Goal: Information Seeking & Learning: Learn about a topic

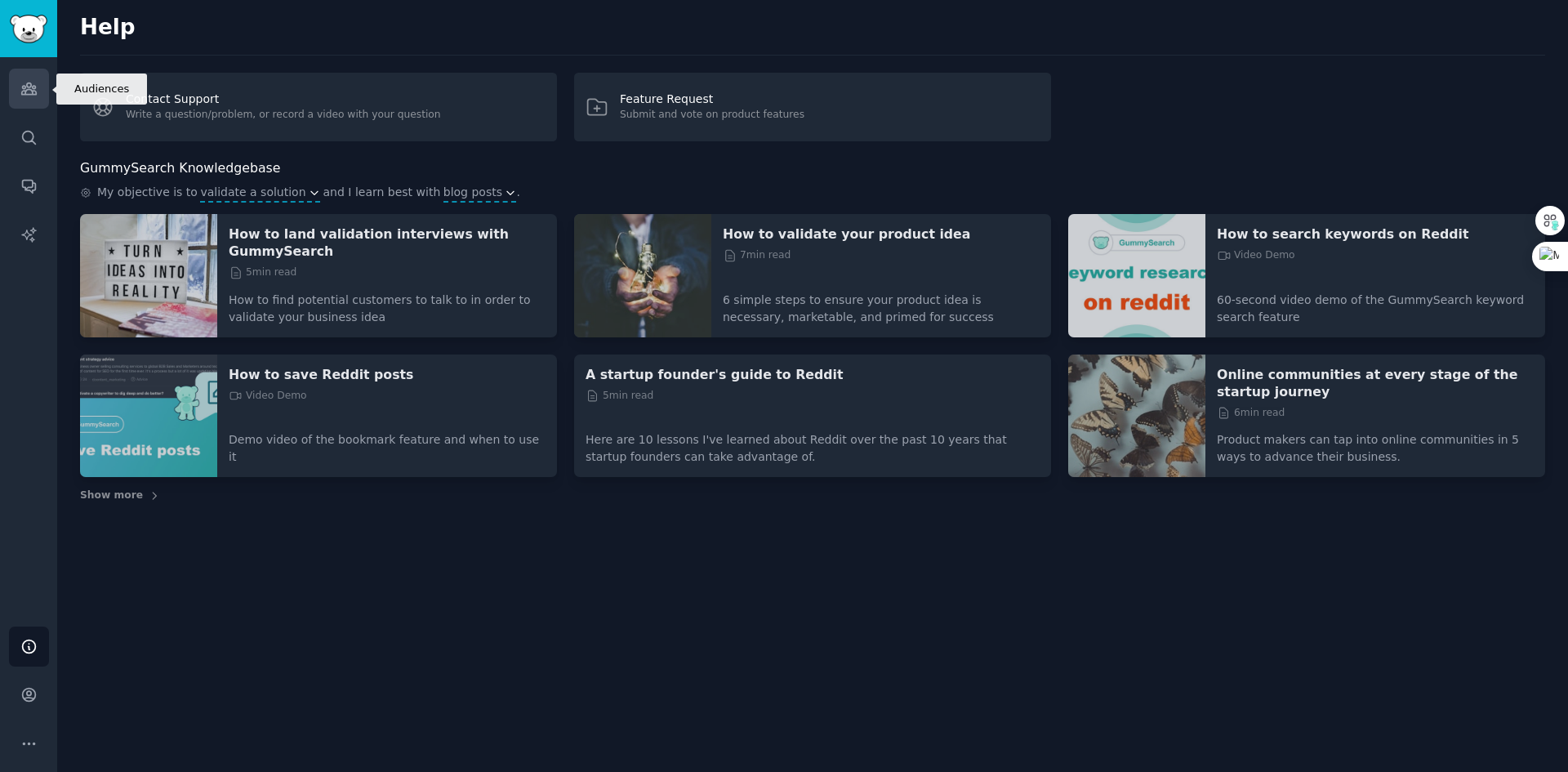
click at [37, 94] on icon "Sidebar" at bounding box center [28, 88] width 17 height 17
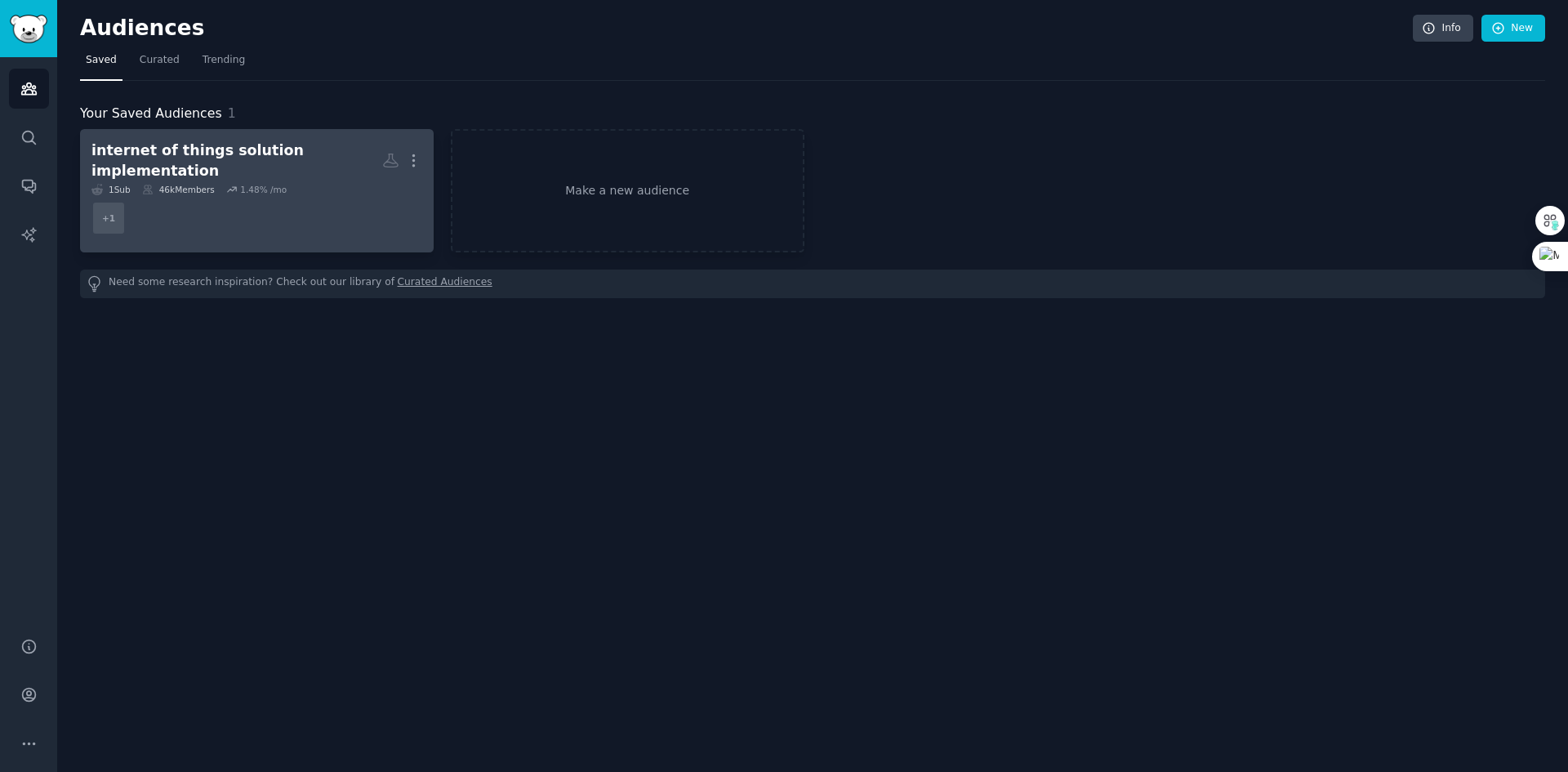
click at [297, 166] on h2 "internet of things solution implementation More" at bounding box center [256, 160] width 331 height 40
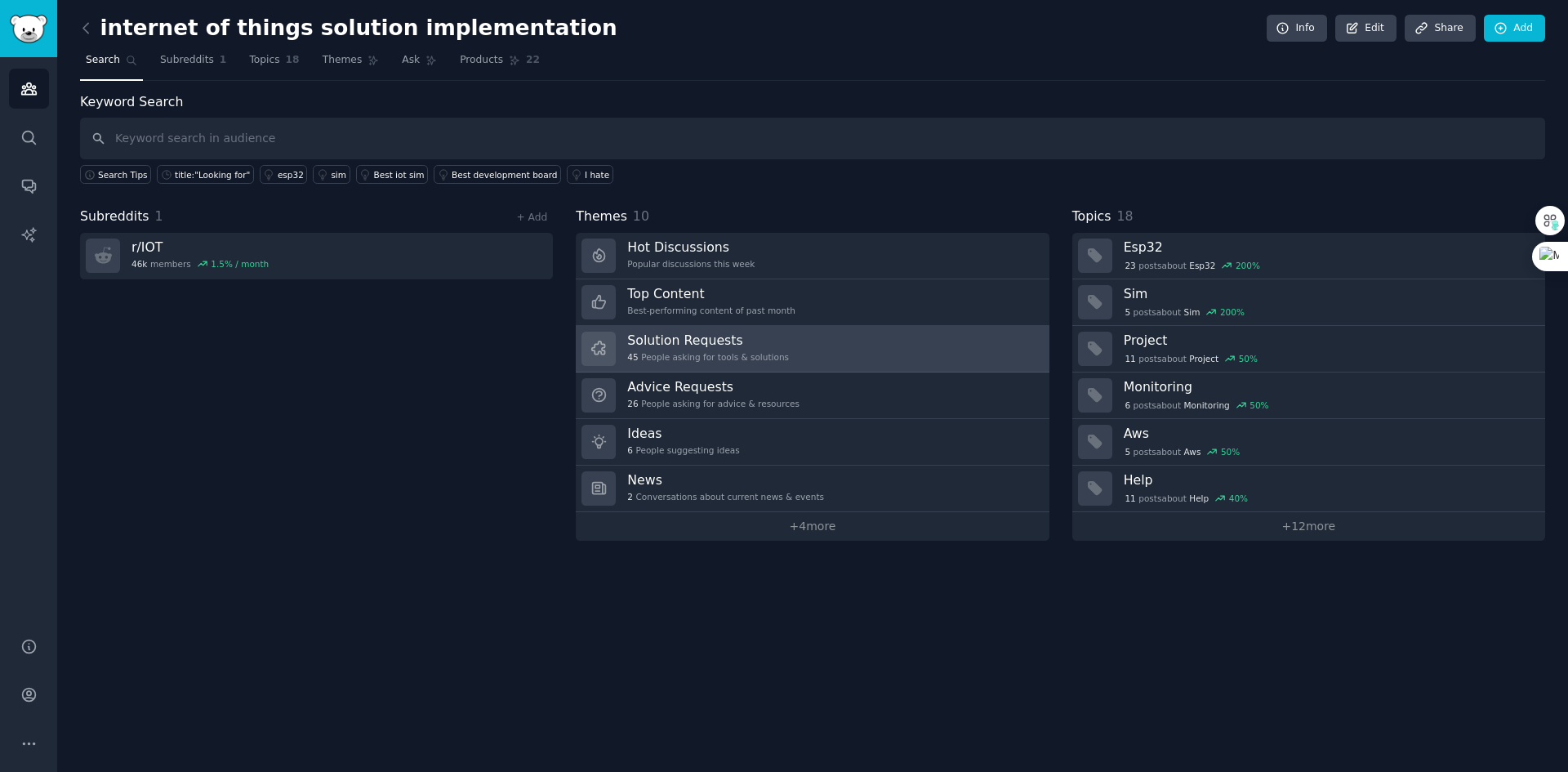
click at [795, 354] on link "Solution Requests 45 People asking for tools & solutions" at bounding box center [811, 349] width 473 height 47
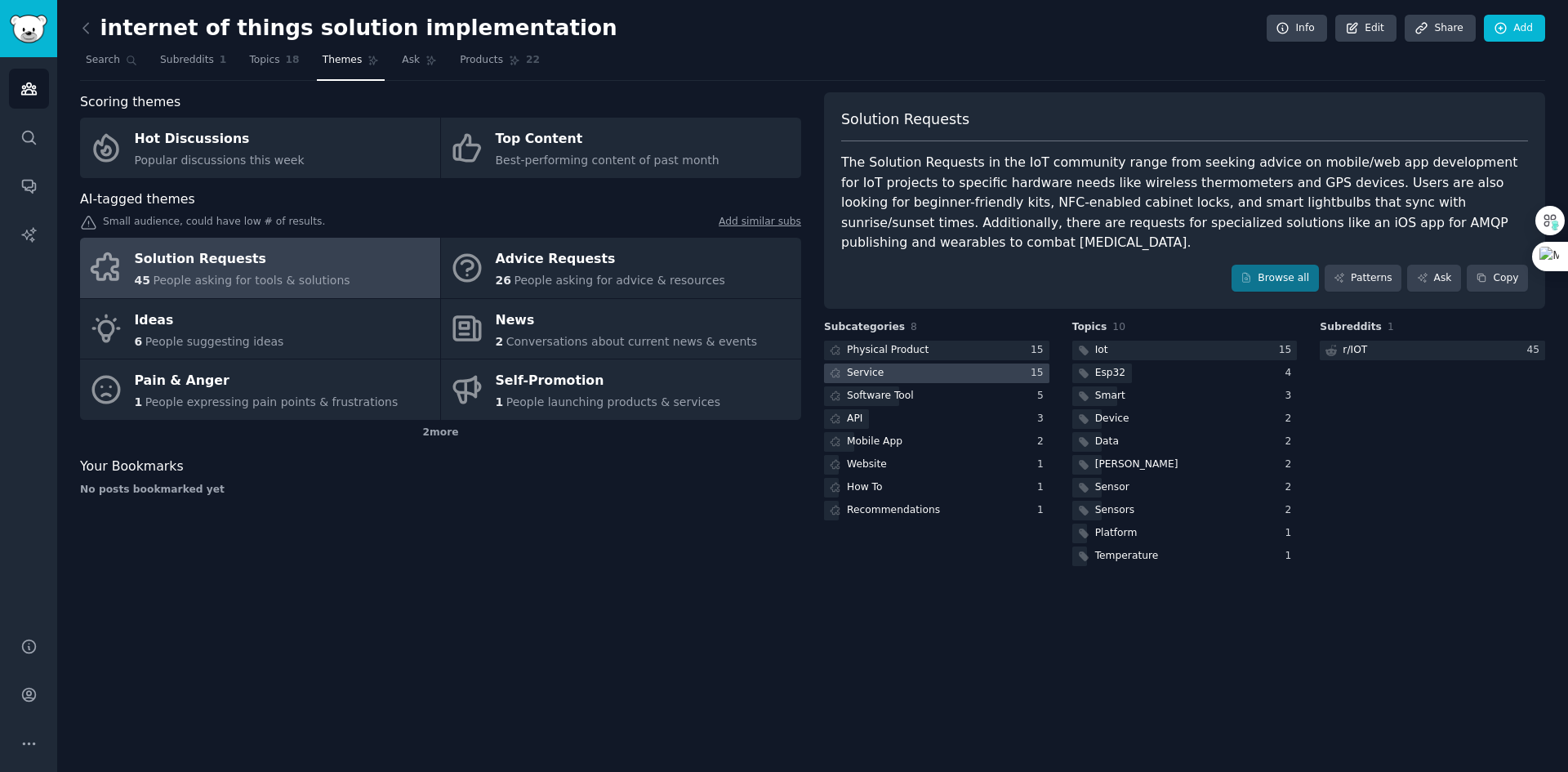
click at [970, 363] on div at bounding box center [936, 373] width 225 height 20
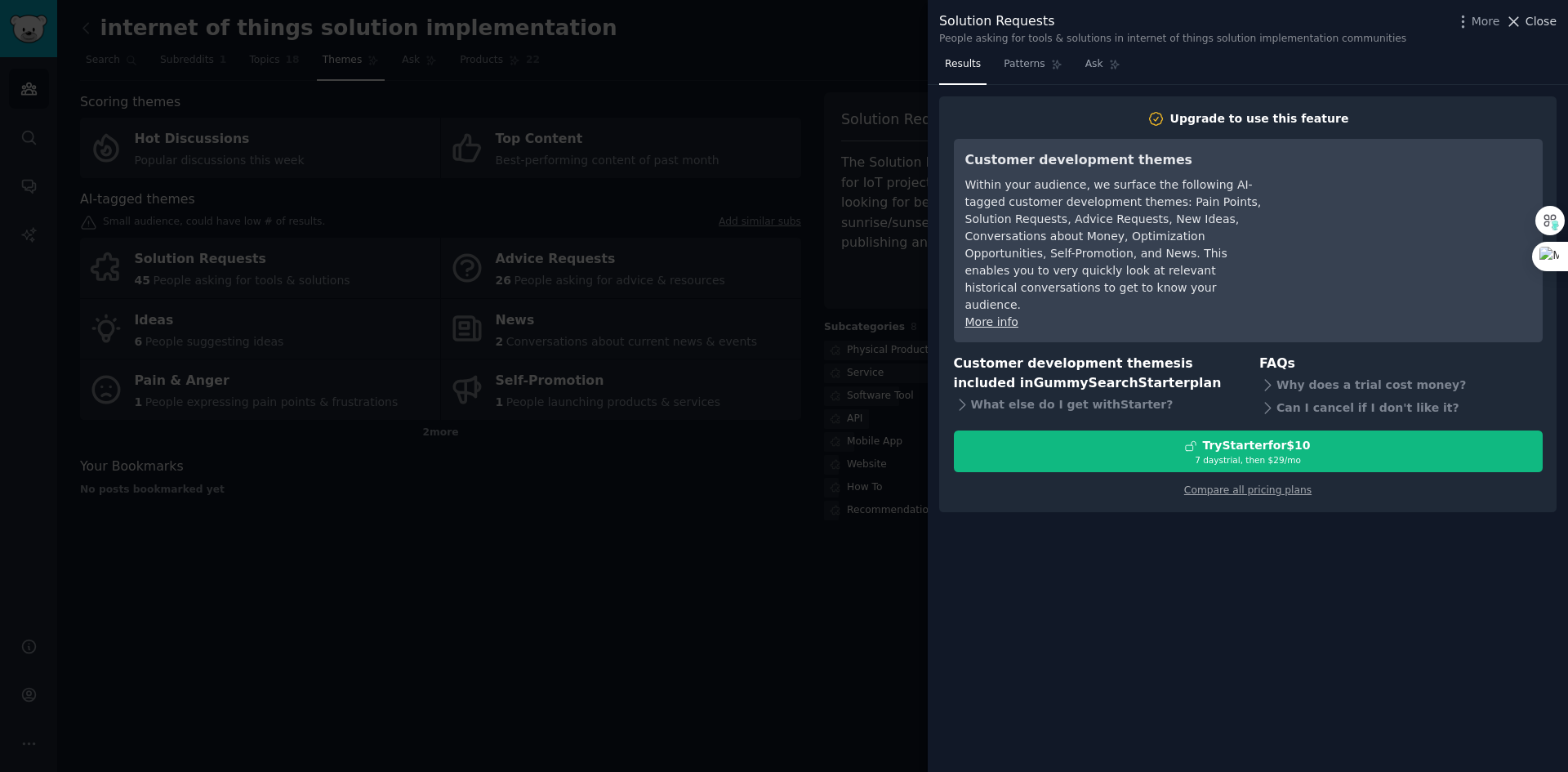
click at [1537, 12] on div "More Close" at bounding box center [1504, 21] width 102 height 20
click at [1530, 27] on div "Ctrl J" at bounding box center [1522, 37] width 59 height 23
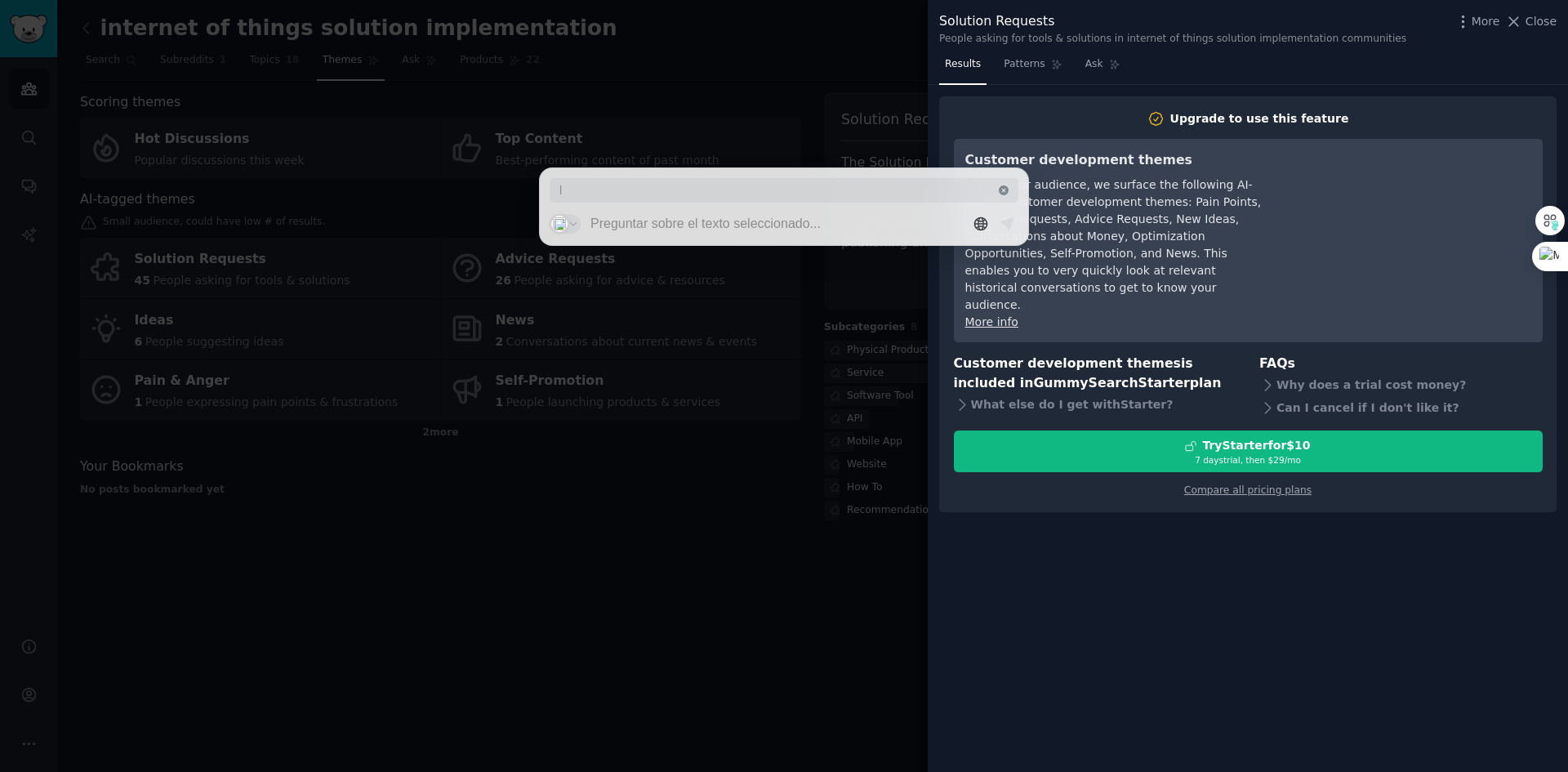
drag, startPoint x: 1007, startPoint y: 191, endPoint x: 1020, endPoint y: 185, distance: 14.3
click at [1007, 192] on icon at bounding box center [1003, 190] width 10 height 10
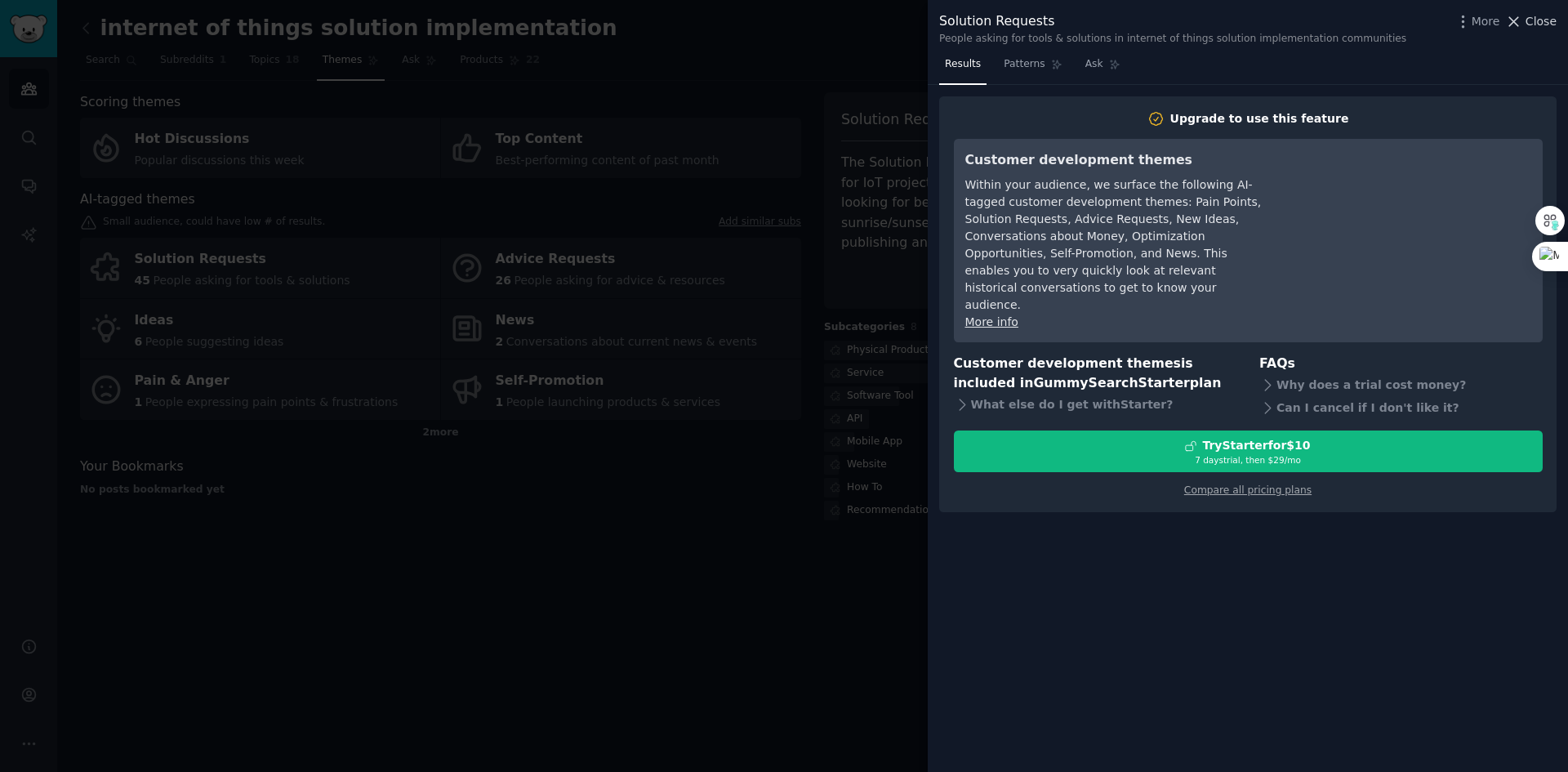
click at [1522, 22] on icon at bounding box center [1513, 21] width 17 height 17
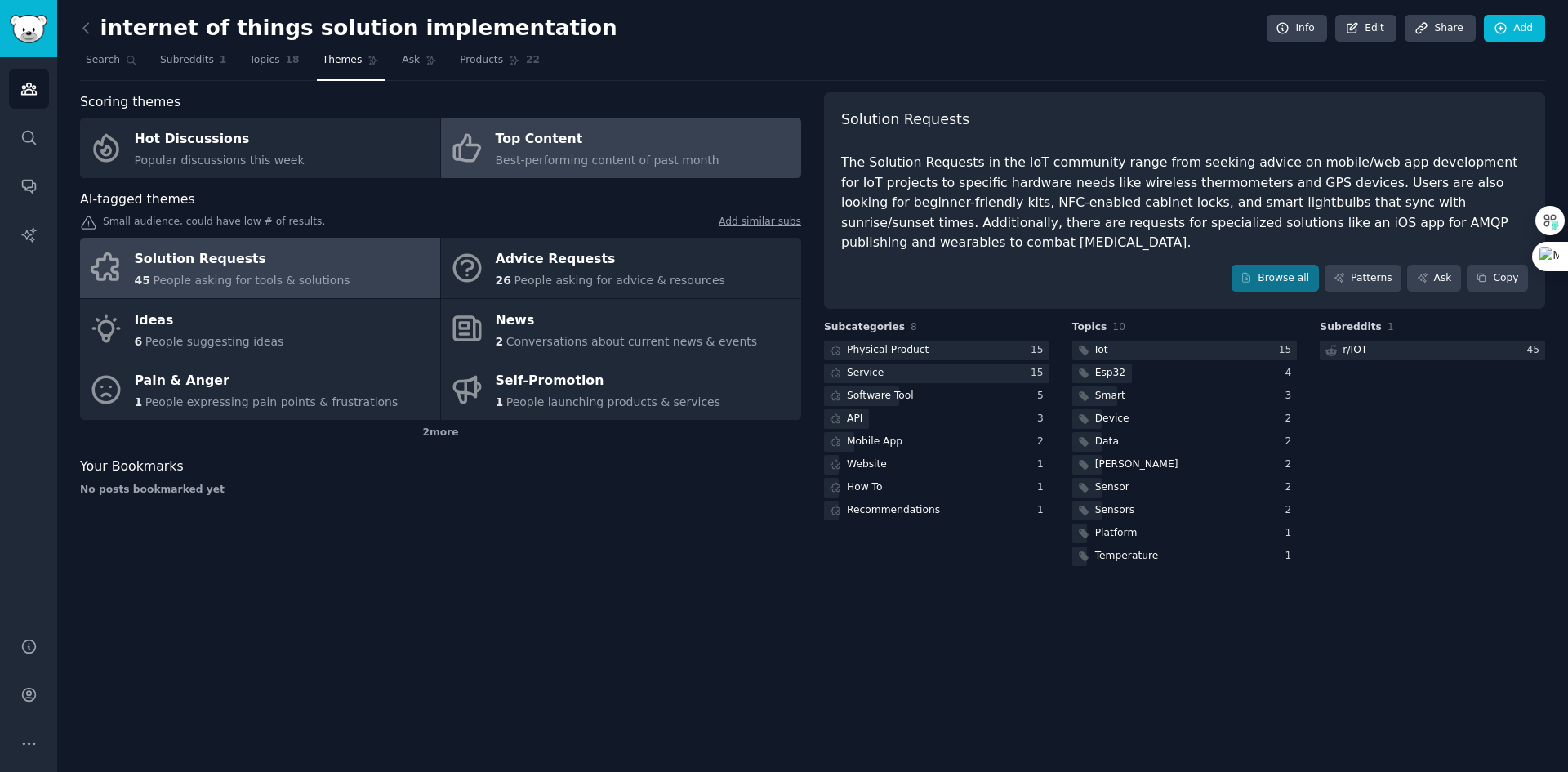
click at [526, 155] on span "Best-performing content of past month" at bounding box center [607, 160] width 224 height 13
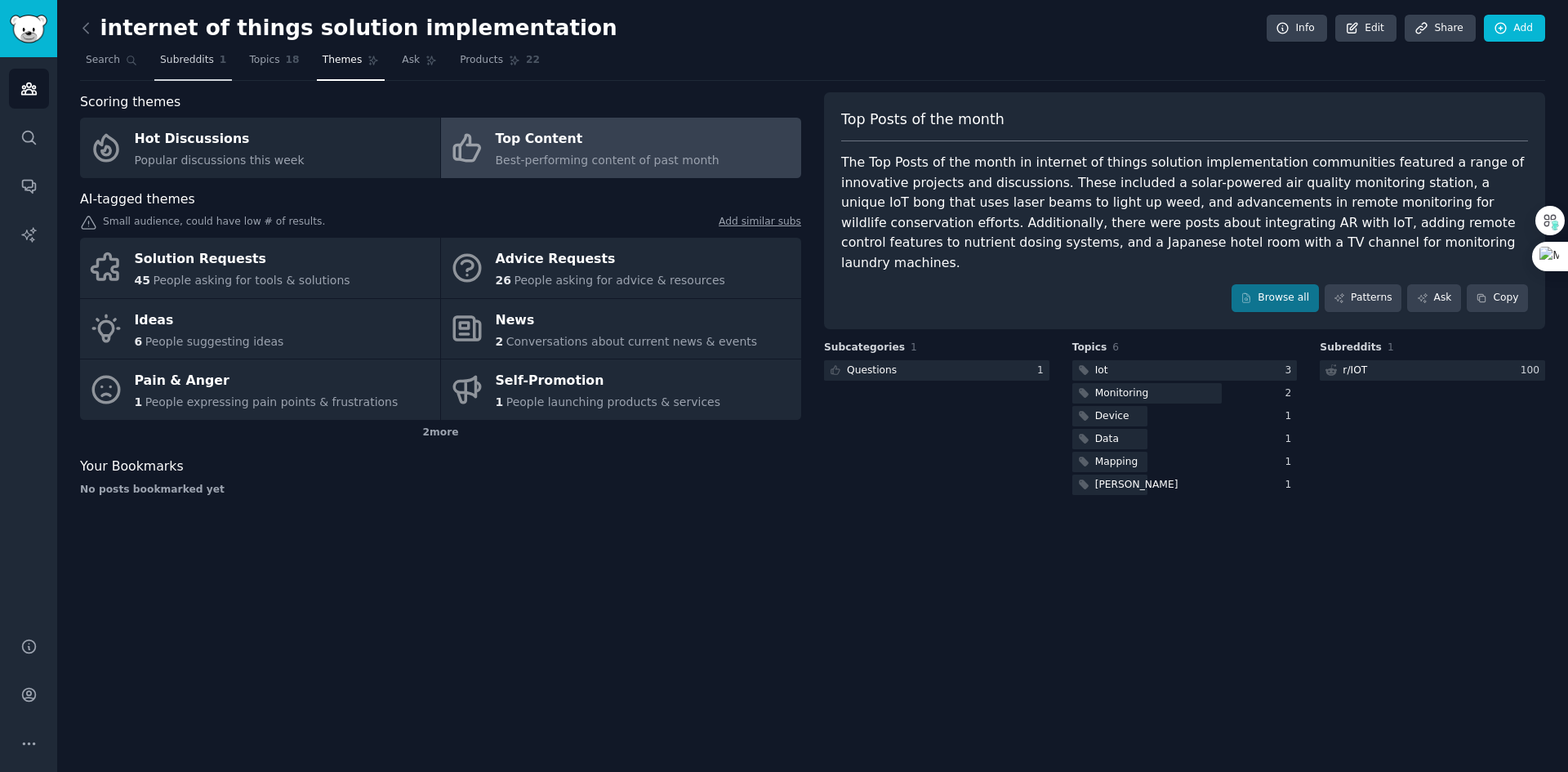
click at [158, 72] on link "Subreddits 1" at bounding box center [194, 65] width 78 height 34
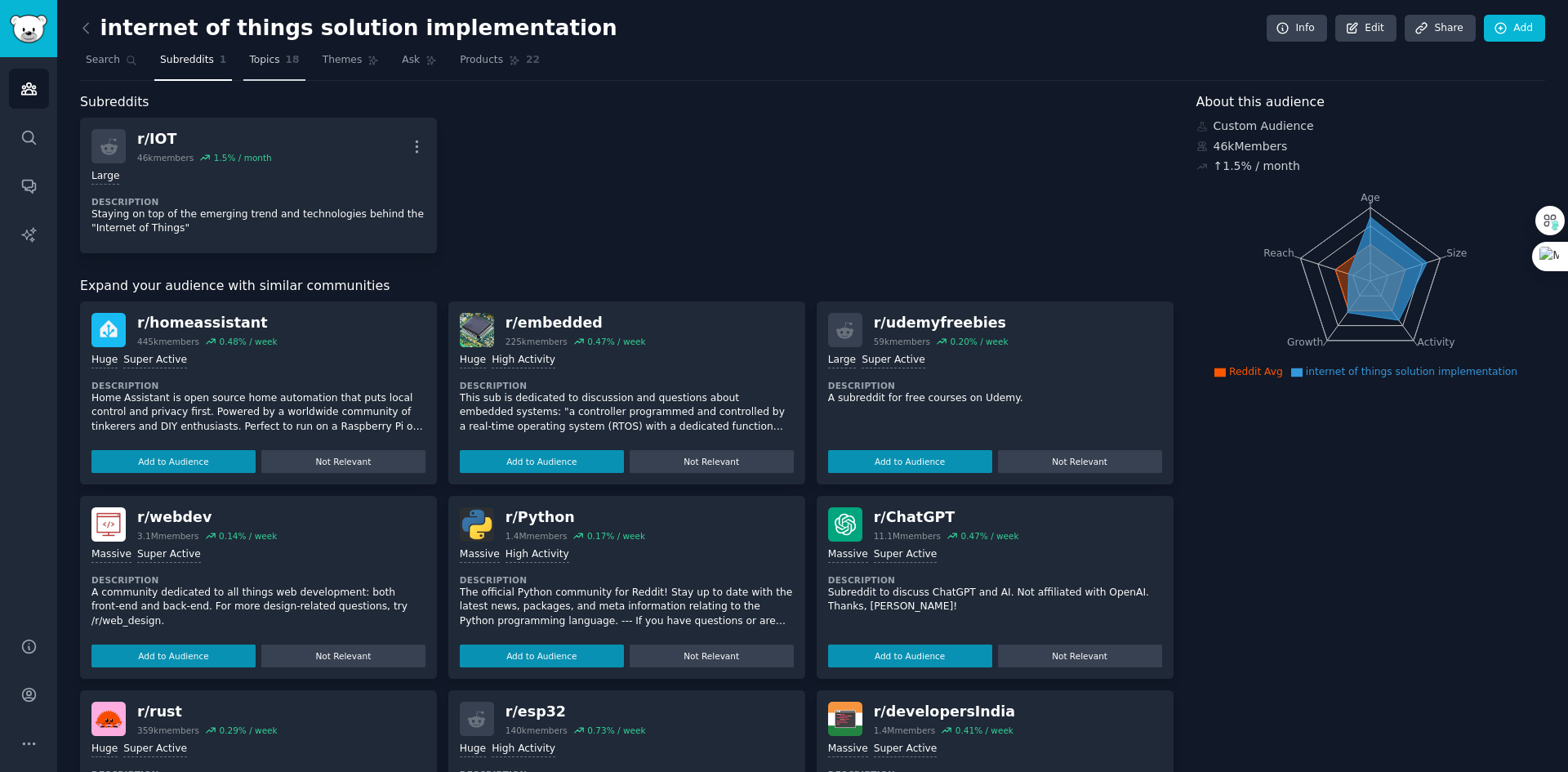
click at [266, 61] on span "Topics" at bounding box center [264, 60] width 30 height 15
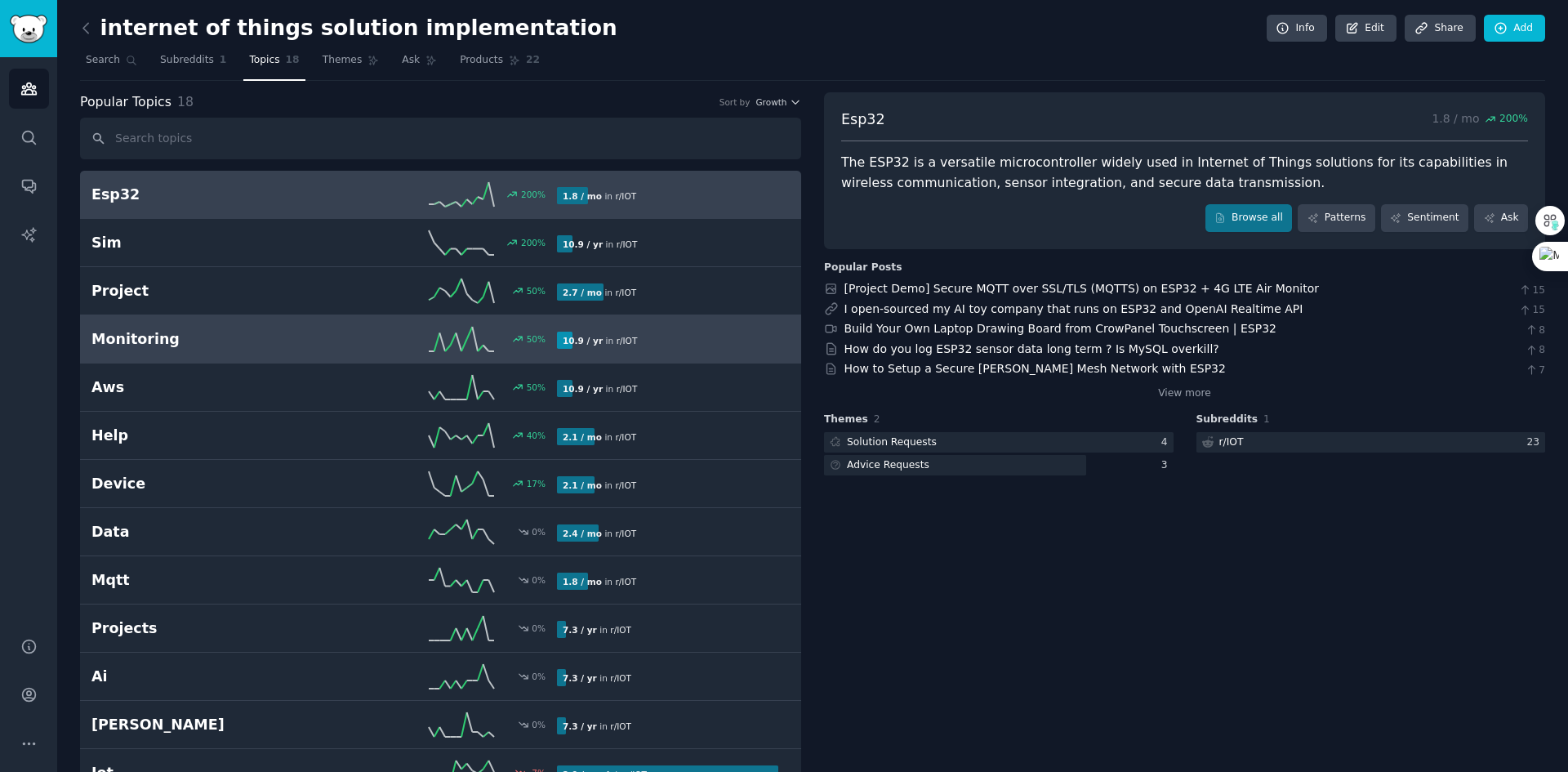
click at [162, 353] on link "Monitoring 50 % 10.9 / yr in r/ IOT" at bounding box center [441, 340] width 721 height 49
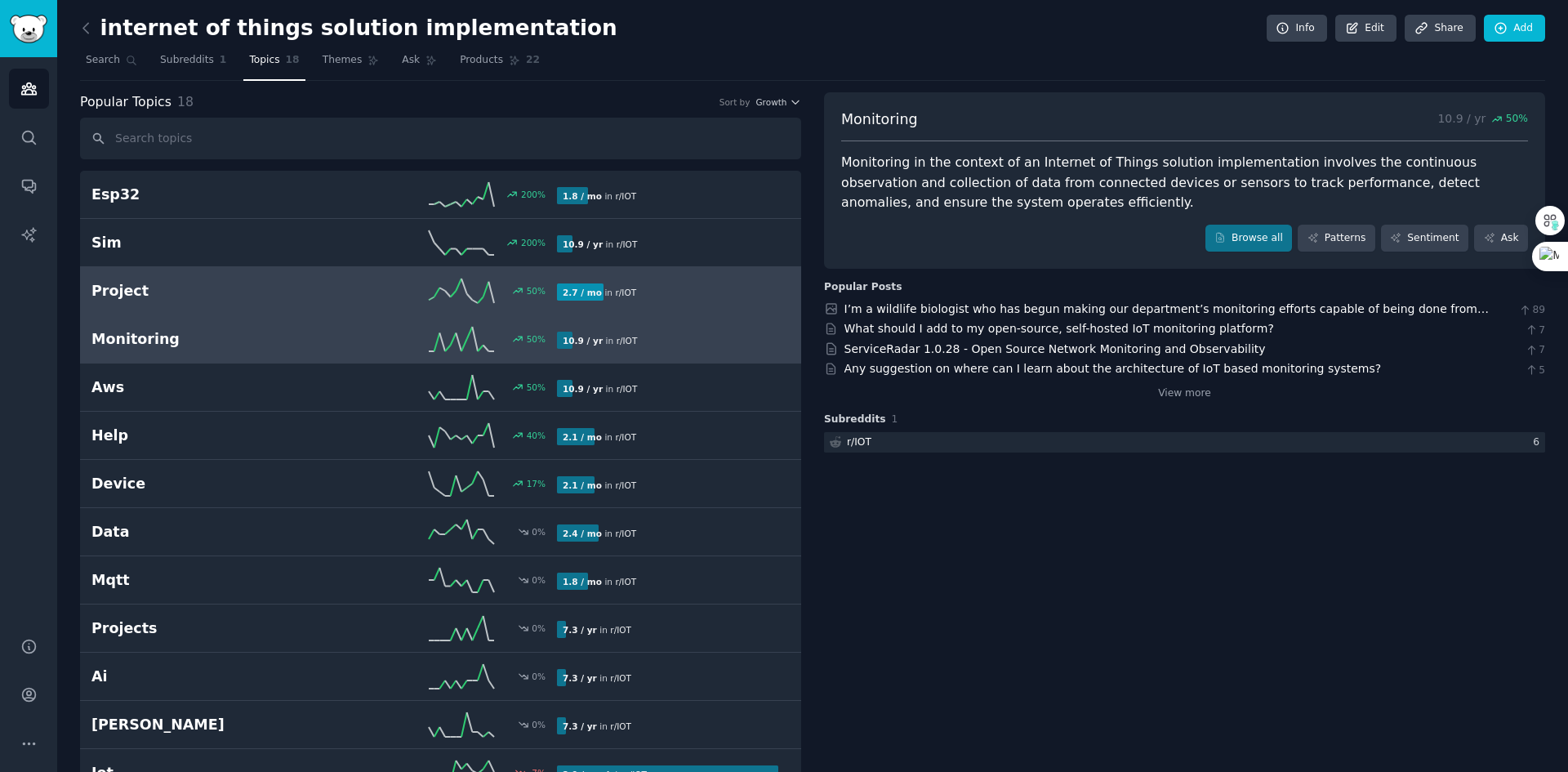
click at [195, 288] on h2 "Project" at bounding box center [207, 291] width 232 height 20
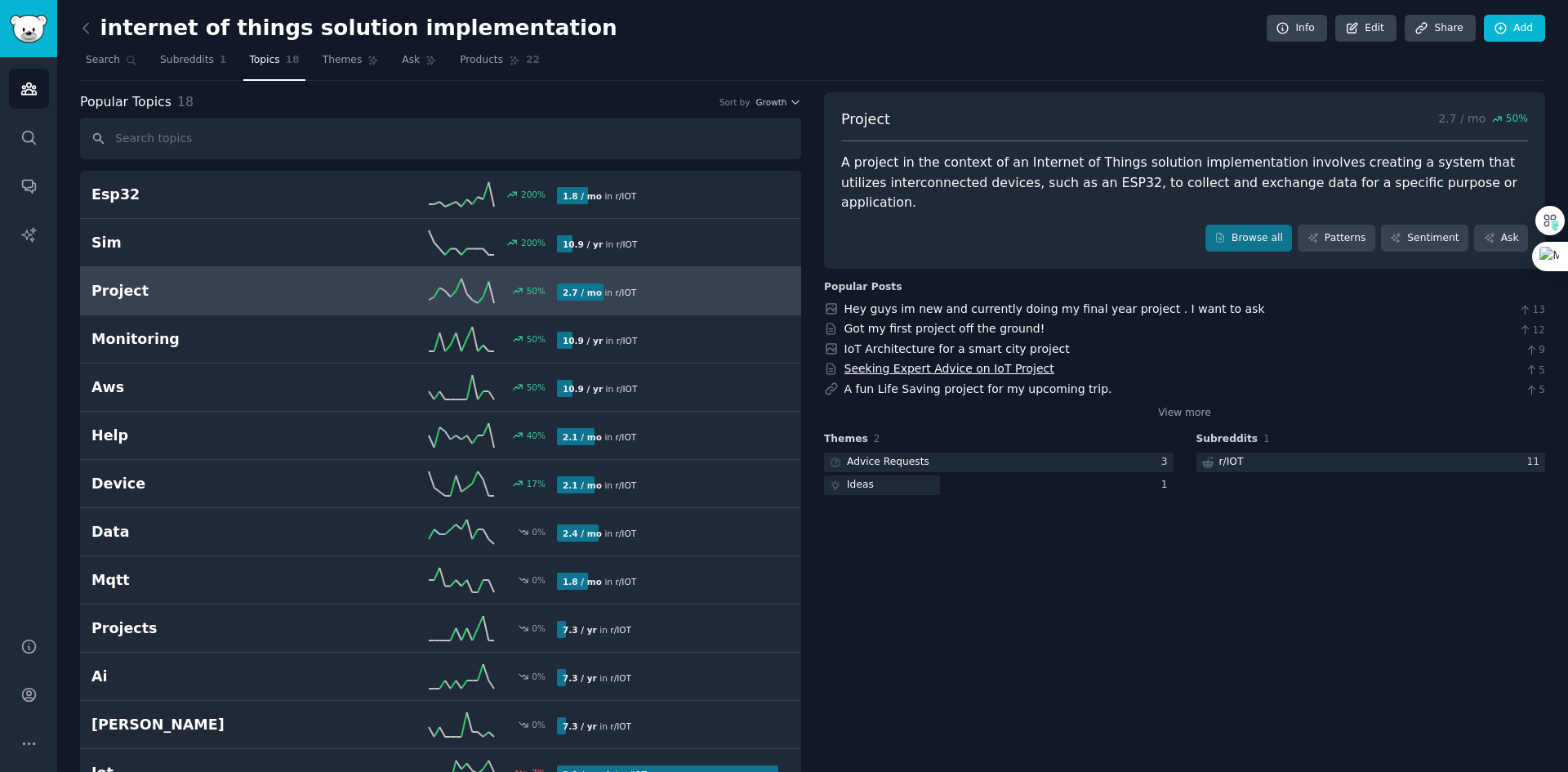
click at [979, 362] on link "Seeking Expert Advice on IoT Project" at bounding box center [948, 368] width 209 height 13
